Goal: Information Seeking & Learning: Understand process/instructions

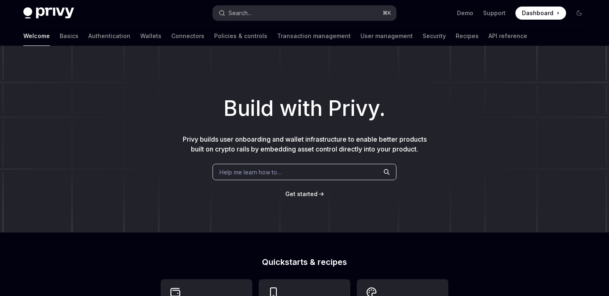
click at [255, 7] on button "Search... ⌘ K" at bounding box center [304, 13] width 183 height 15
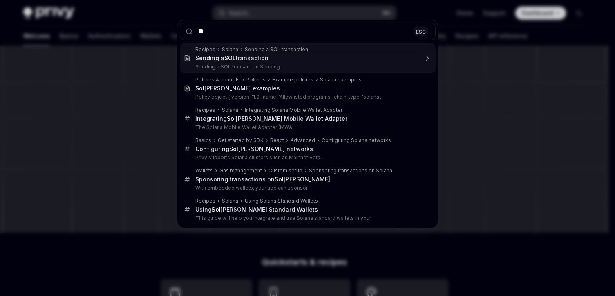
type input "*"
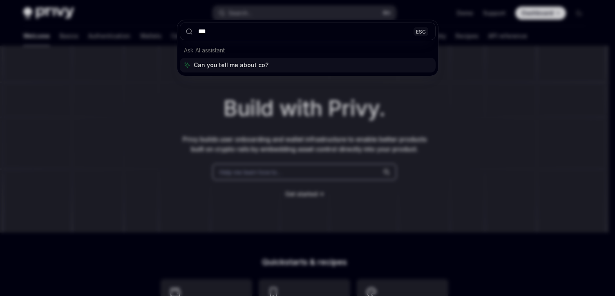
type input "****"
type textarea "*"
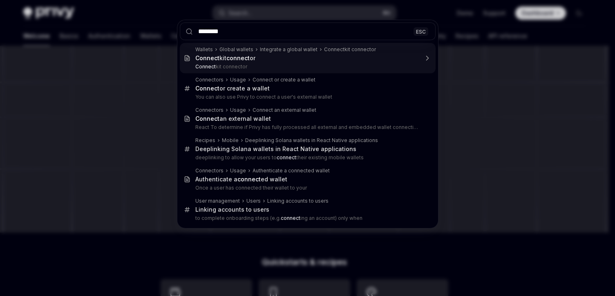
type input "*********"
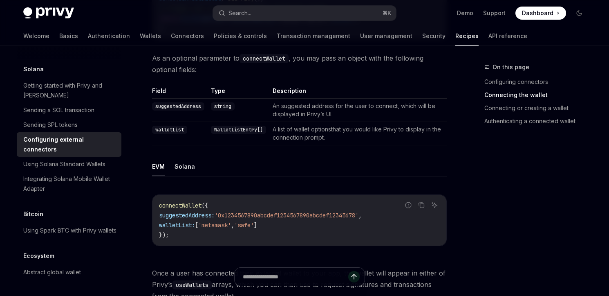
scroll to position [511, 0]
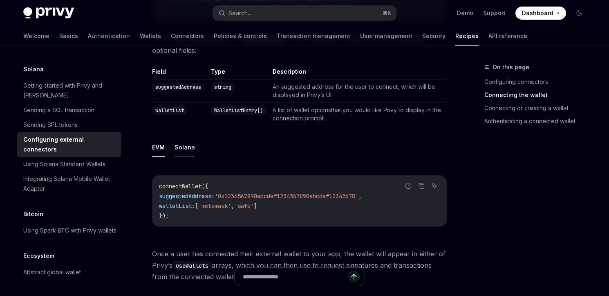
click at [185, 137] on button "Solana" at bounding box center [185, 146] width 20 height 19
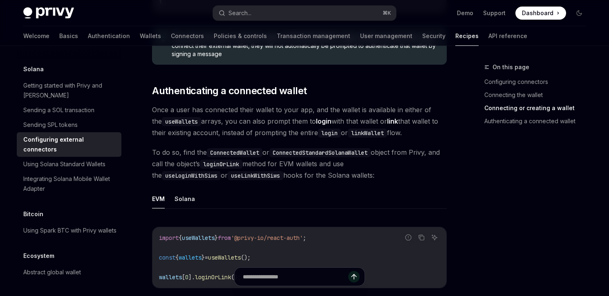
scroll to position [1159, 0]
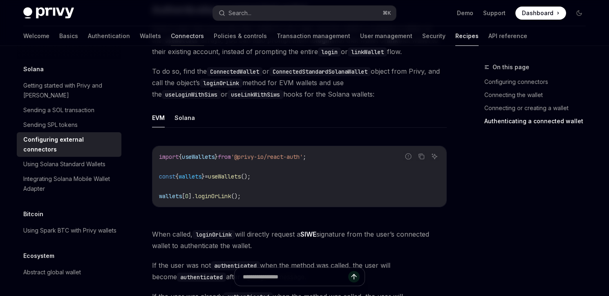
click at [171, 37] on link "Connectors" at bounding box center [187, 36] width 33 height 20
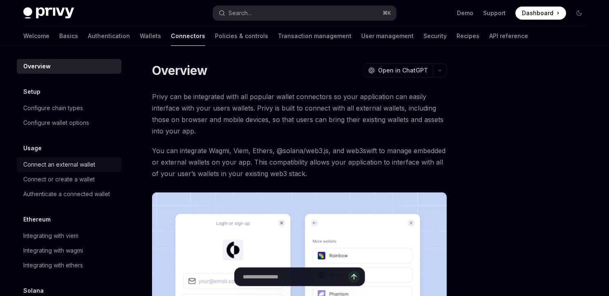
click at [78, 167] on div "Connect an external wallet" at bounding box center [59, 164] width 72 height 10
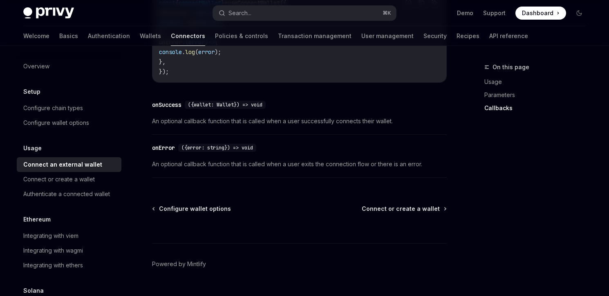
scroll to position [602, 0]
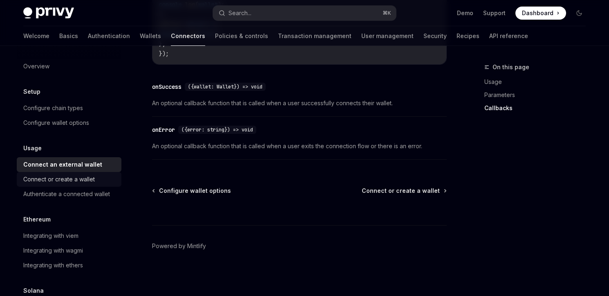
click at [74, 182] on div "Connect or create a wallet" at bounding box center [59, 179] width 72 height 10
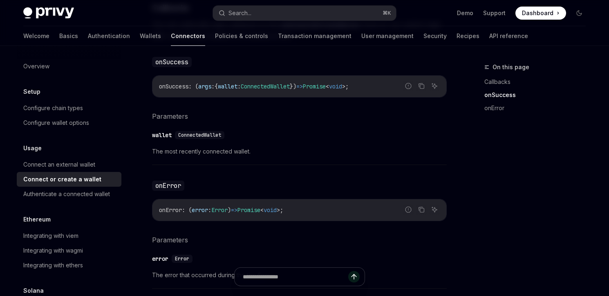
scroll to position [619, 0]
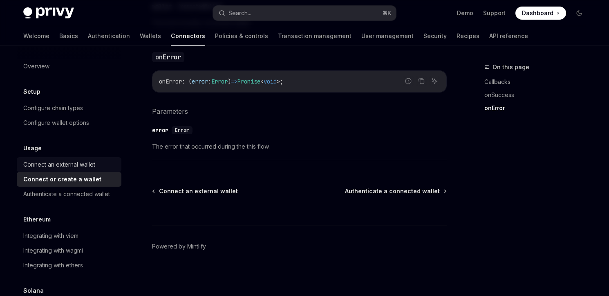
click at [66, 163] on div "Connect an external wallet" at bounding box center [59, 164] width 72 height 10
type textarea "*"
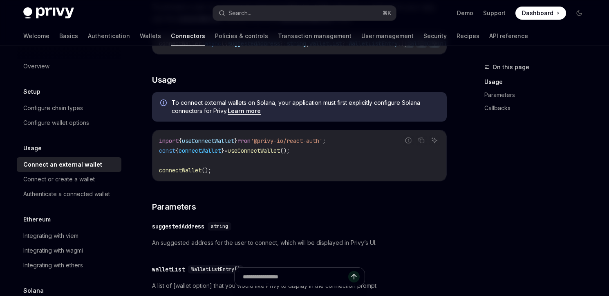
scroll to position [177, 0]
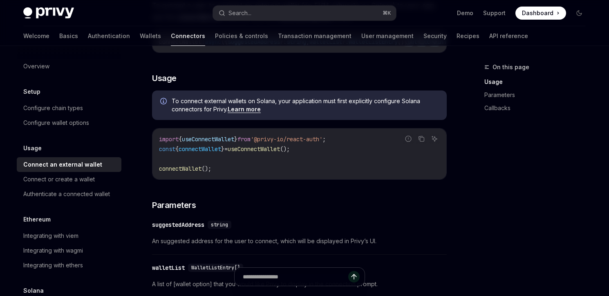
click at [248, 110] on link "Learn more" at bounding box center [244, 108] width 33 height 7
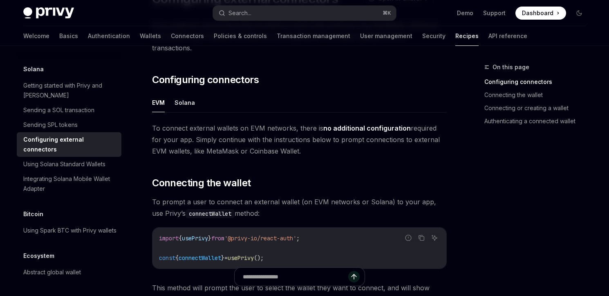
scroll to position [69, 0]
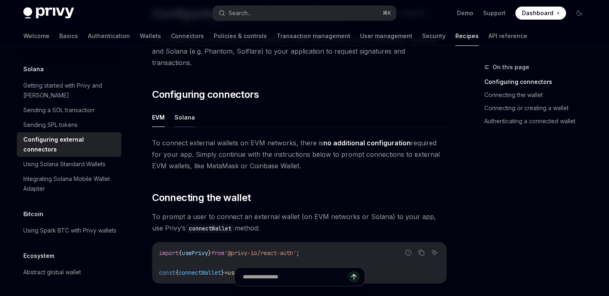
click at [192, 108] on button "Solana" at bounding box center [185, 117] width 20 height 19
type textarea "*"
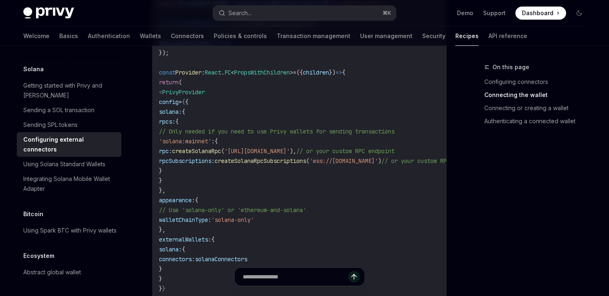
scroll to position [377, 0]
drag, startPoint x: 278, startPoint y: 200, endPoint x: 343, endPoint y: 201, distance: 65.0
click at [306, 208] on span "// Use 'solana-only' or 'ethereum-and-solana'" at bounding box center [232, 211] width 147 height 7
copy span "ethereum-and-solana"
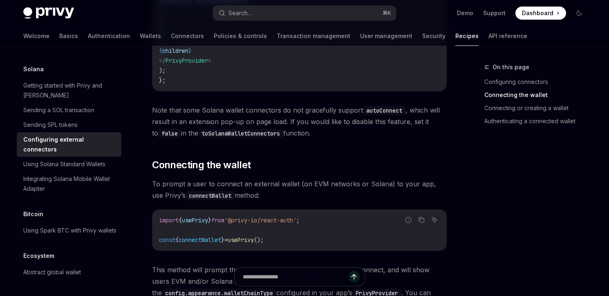
scroll to position [636, 0]
